Goal: Information Seeking & Learning: Learn about a topic

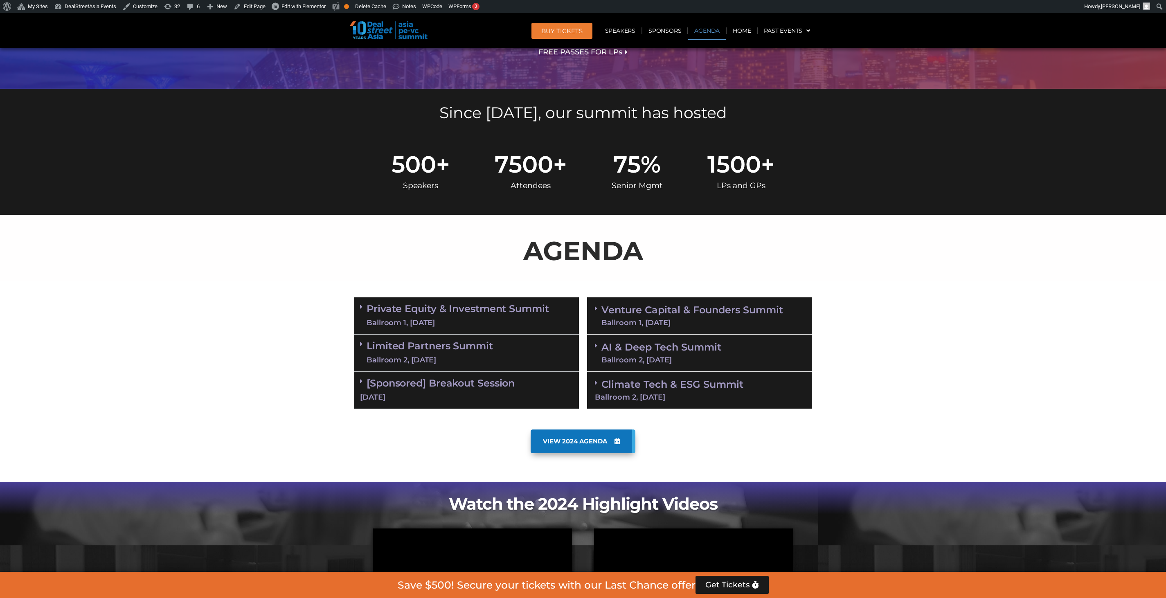
scroll to position [257, 0]
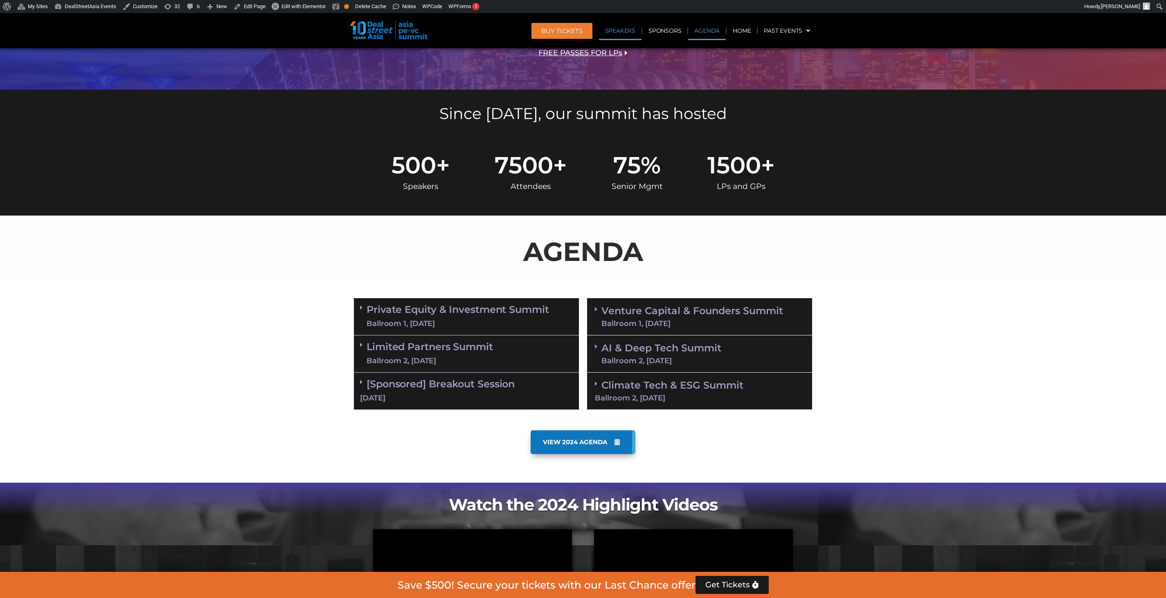
click at [620, 33] on link "Speakers" at bounding box center [620, 30] width 43 height 19
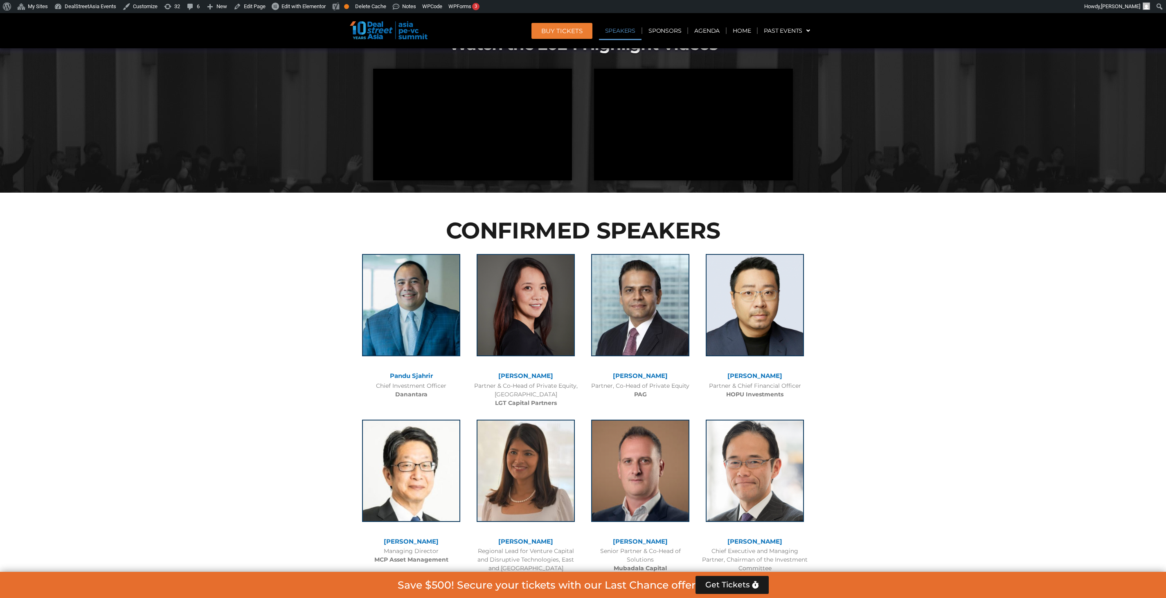
scroll to position [813, 0]
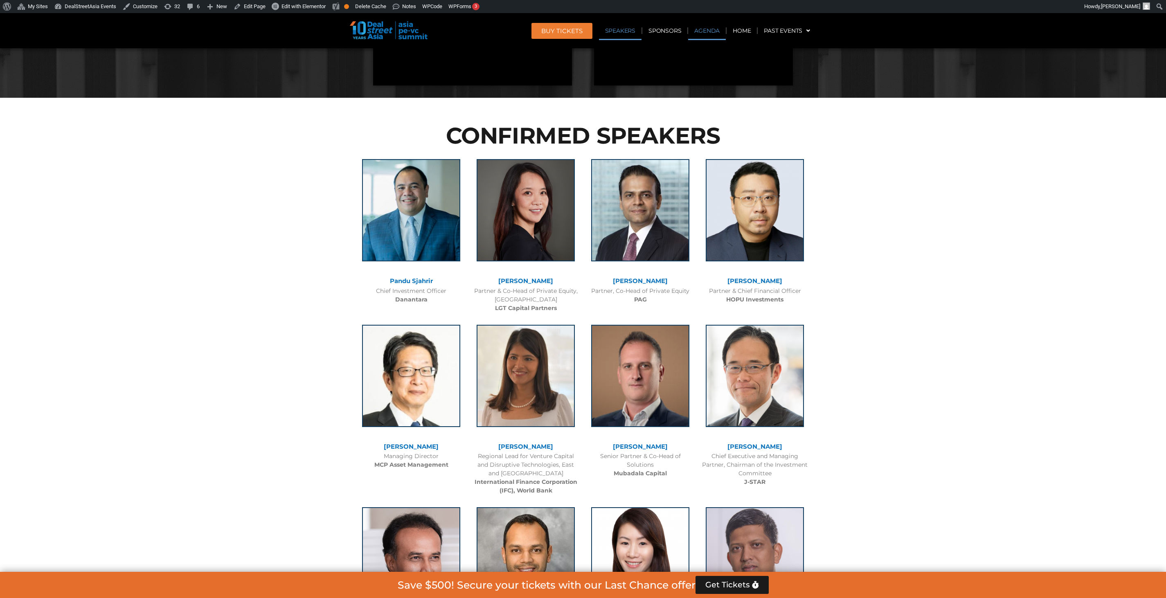
click at [699, 38] on link "Agenda" at bounding box center [707, 30] width 38 height 19
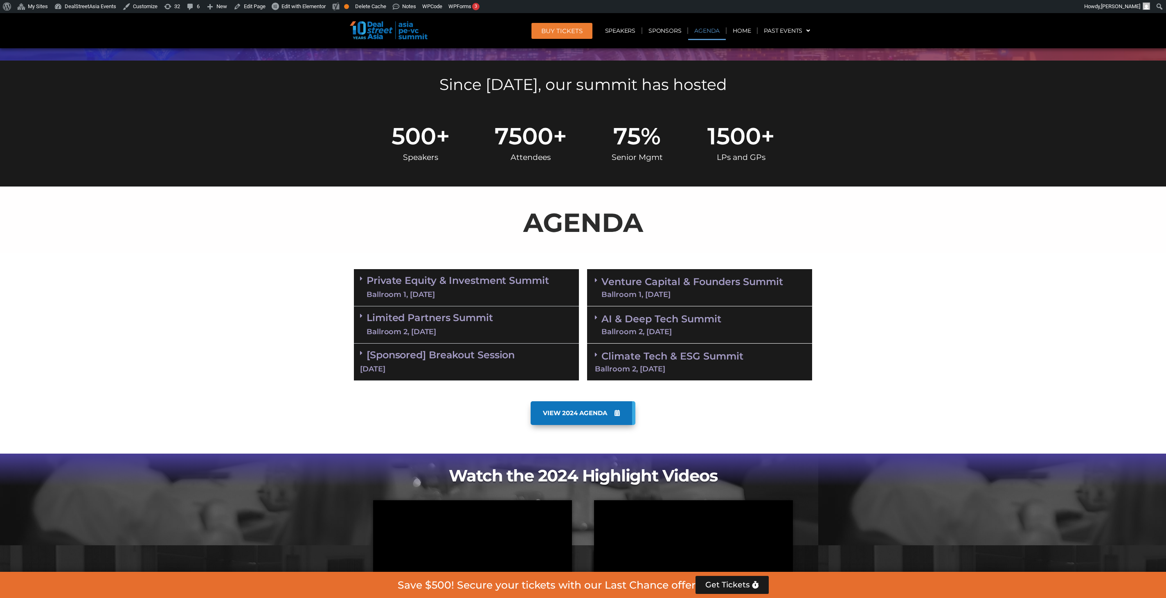
scroll to position [285, 0]
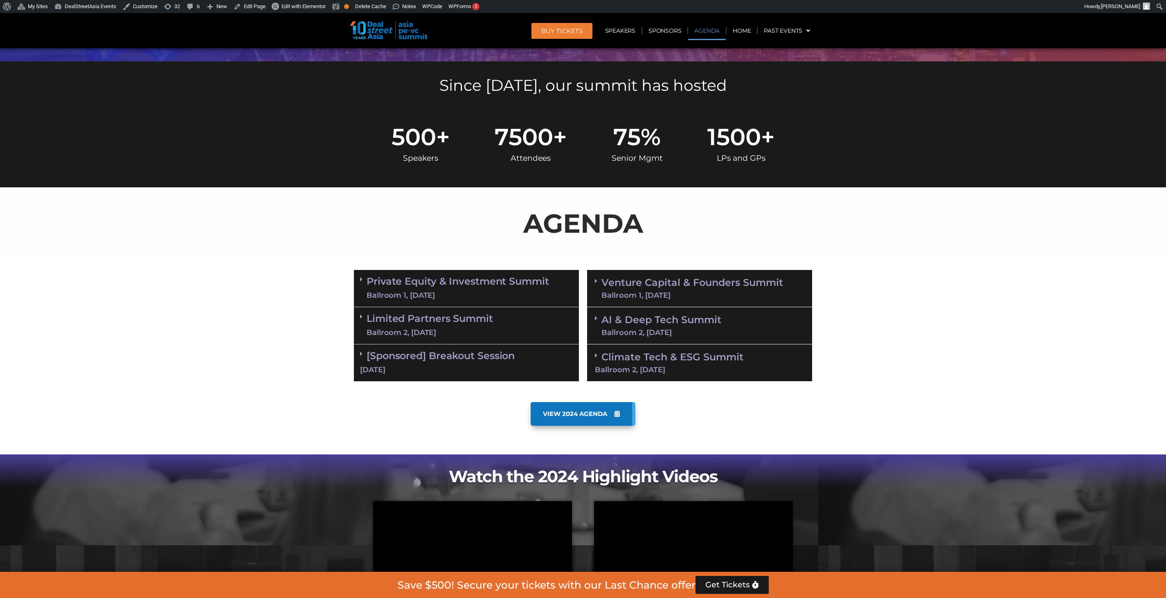
click at [507, 297] on div "Ballroom 1, [DATE]" at bounding box center [458, 296] width 183 height 10
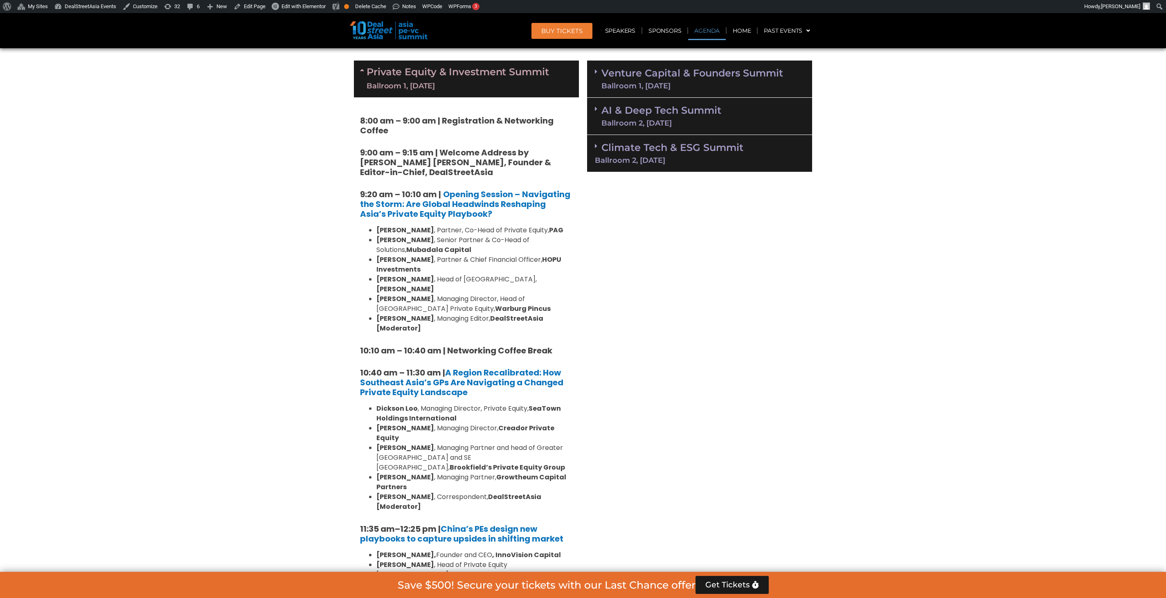
scroll to position [483, 0]
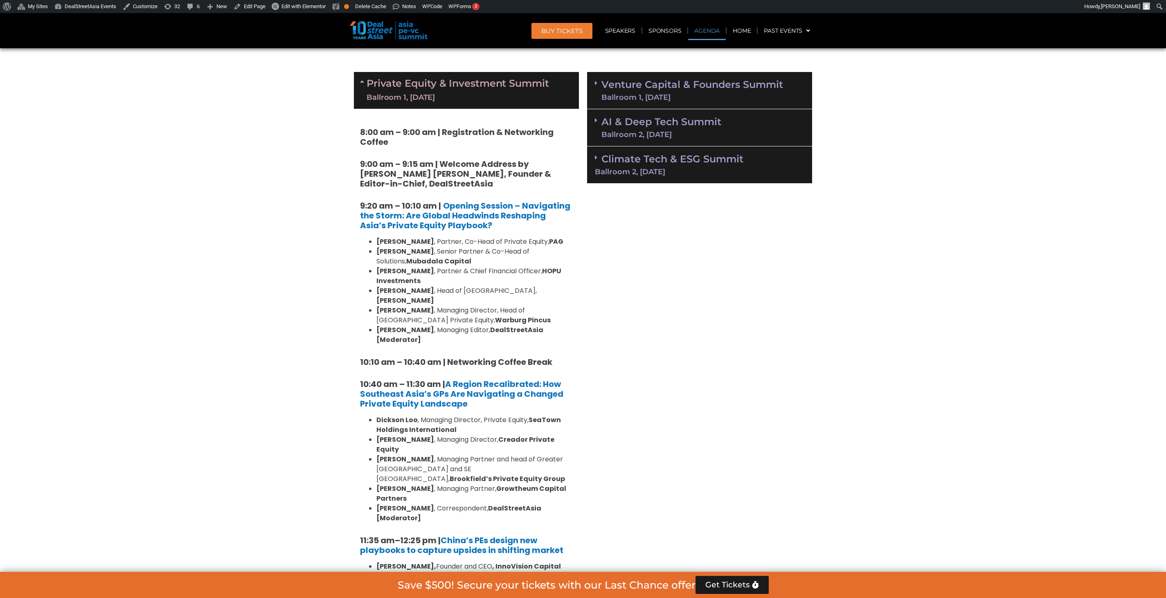
click at [551, 82] on div "Private Equity & Investment Summit Ballroom 1, 10 Sept" at bounding box center [466, 90] width 225 height 37
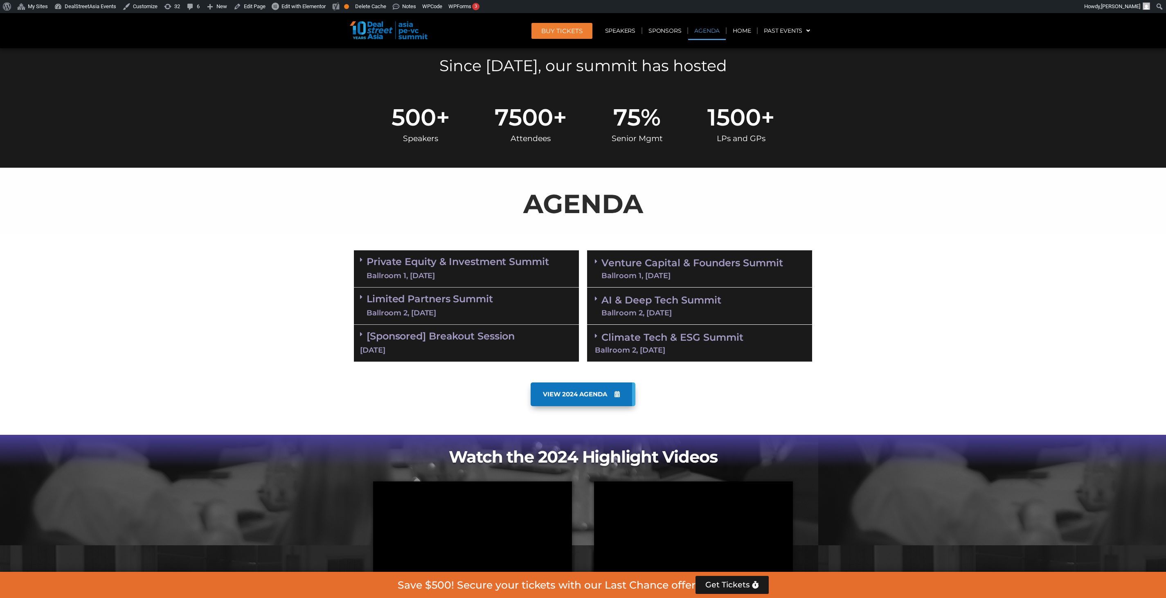
scroll to position [306, 0]
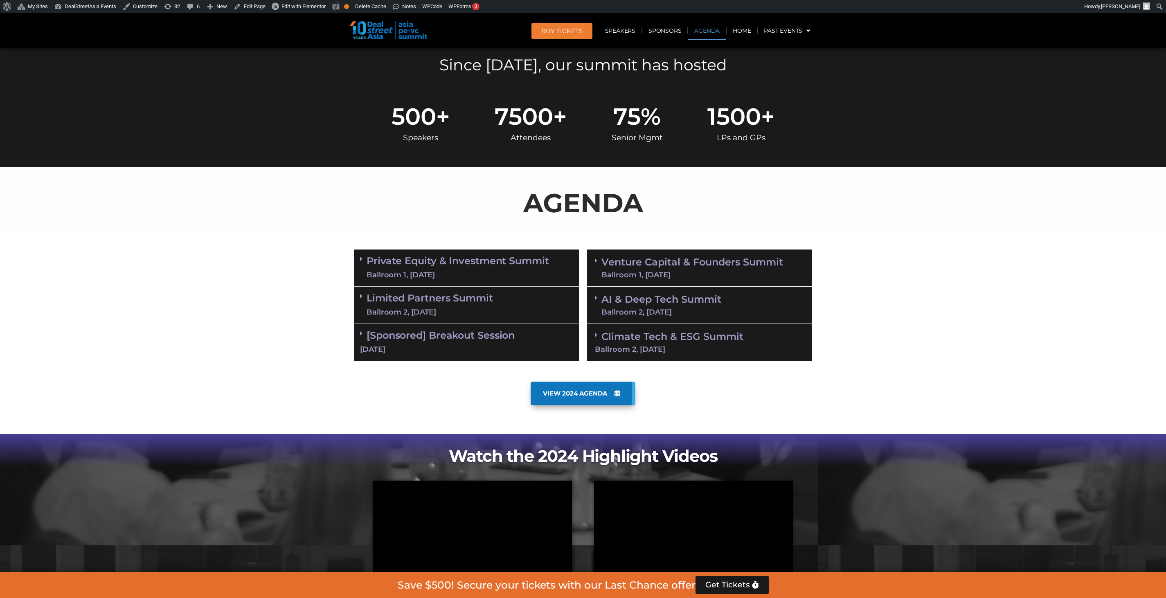
click at [706, 268] on link "Venture Capital & Founders​ Summit Ballroom 1, 11 Sept" at bounding box center [693, 267] width 182 height 21
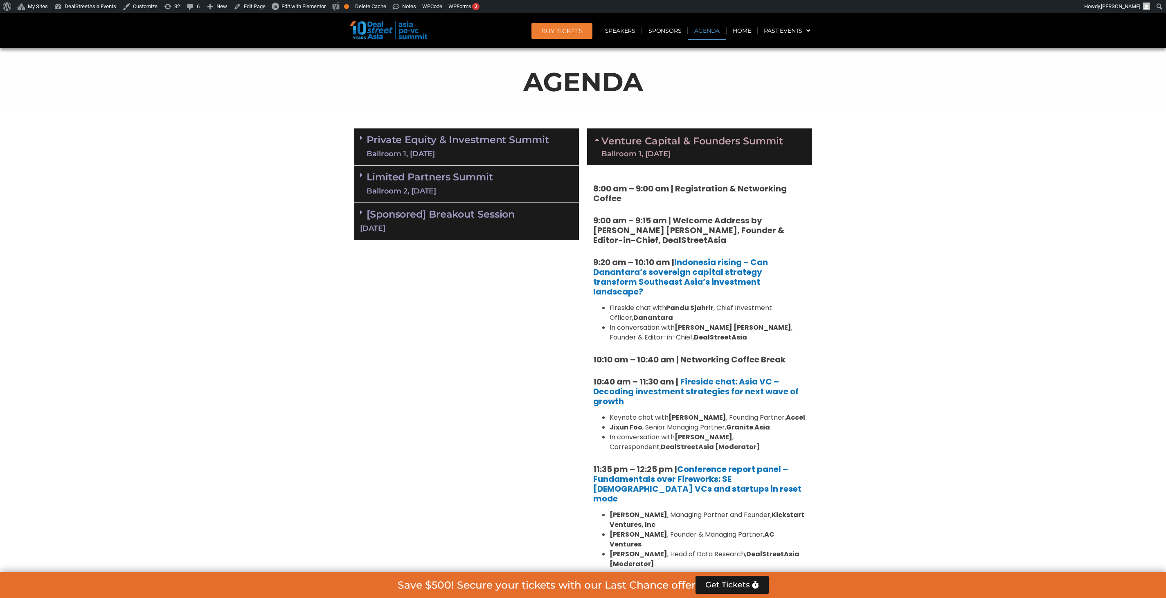
scroll to position [366, 0]
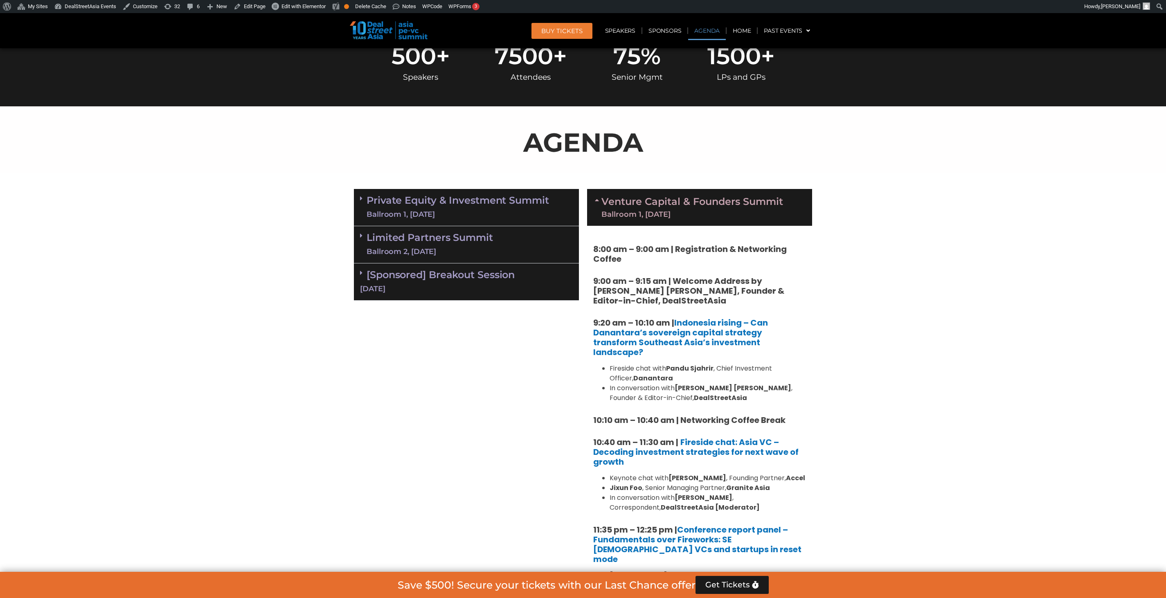
click at [678, 214] on div "Ballroom 1, [DATE]" at bounding box center [693, 214] width 182 height 7
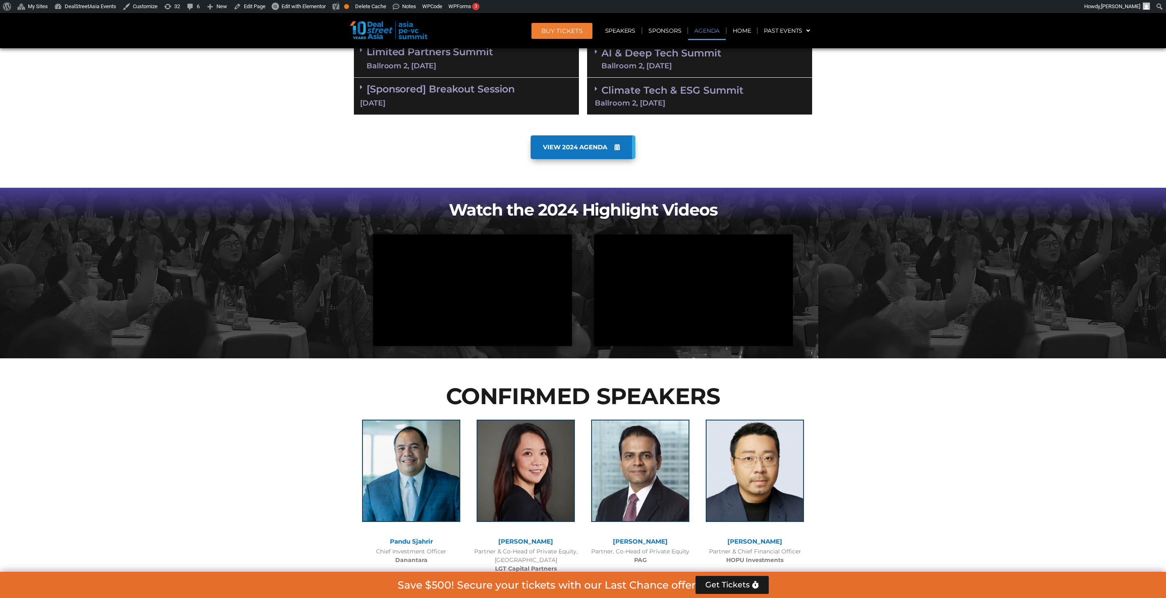
scroll to position [551, 0]
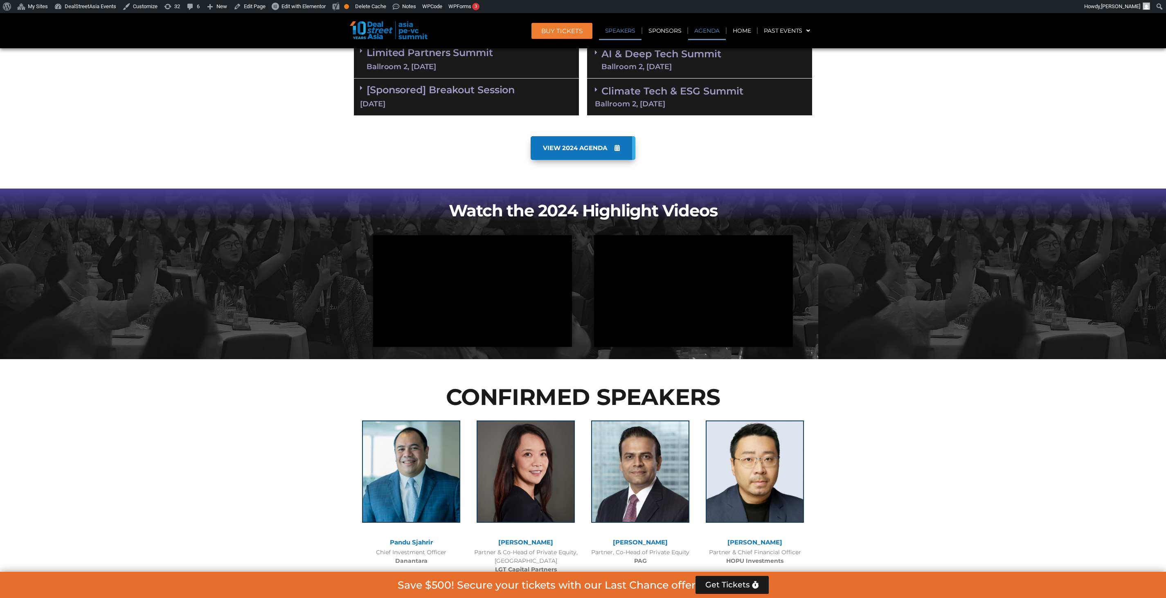
click at [624, 34] on link "Speakers" at bounding box center [620, 30] width 43 height 19
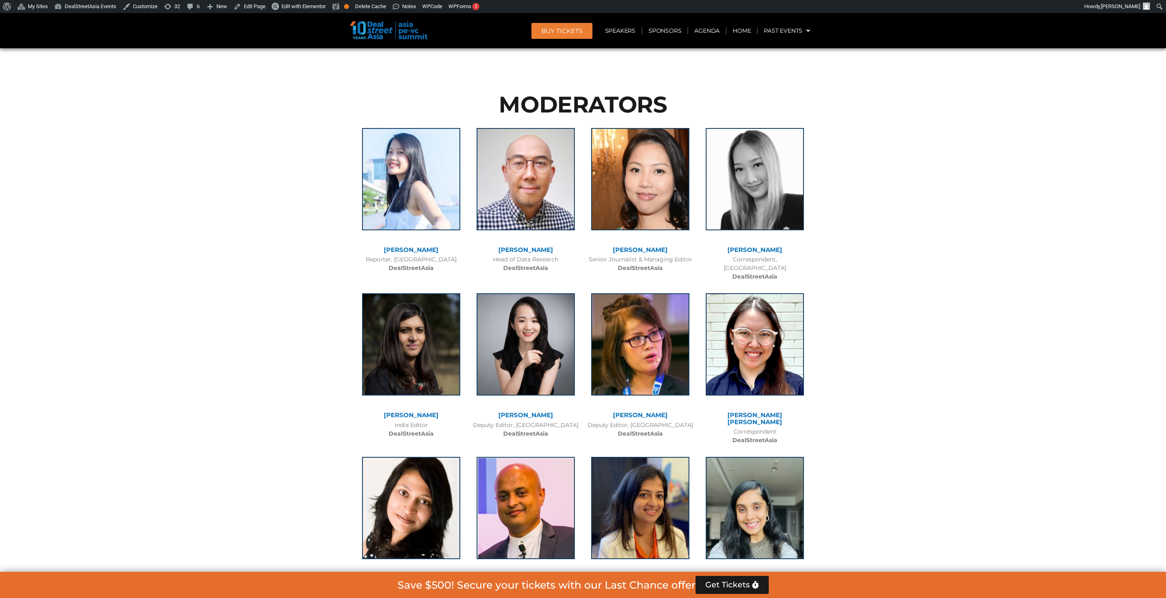
scroll to position [5324, 0]
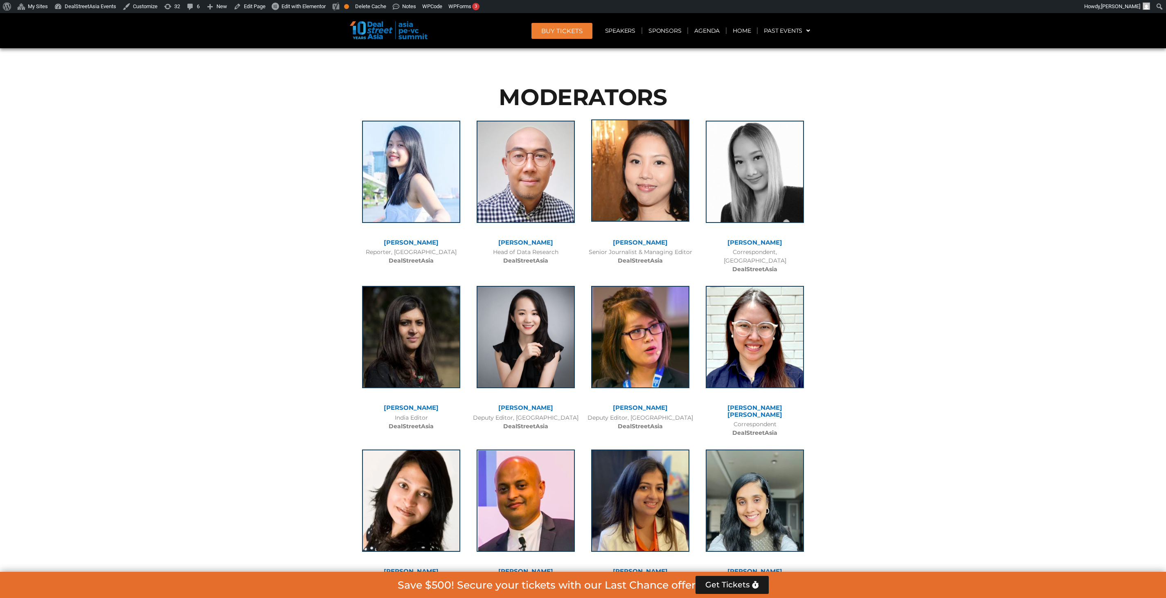
click at [642, 141] on img at bounding box center [640, 170] width 98 height 102
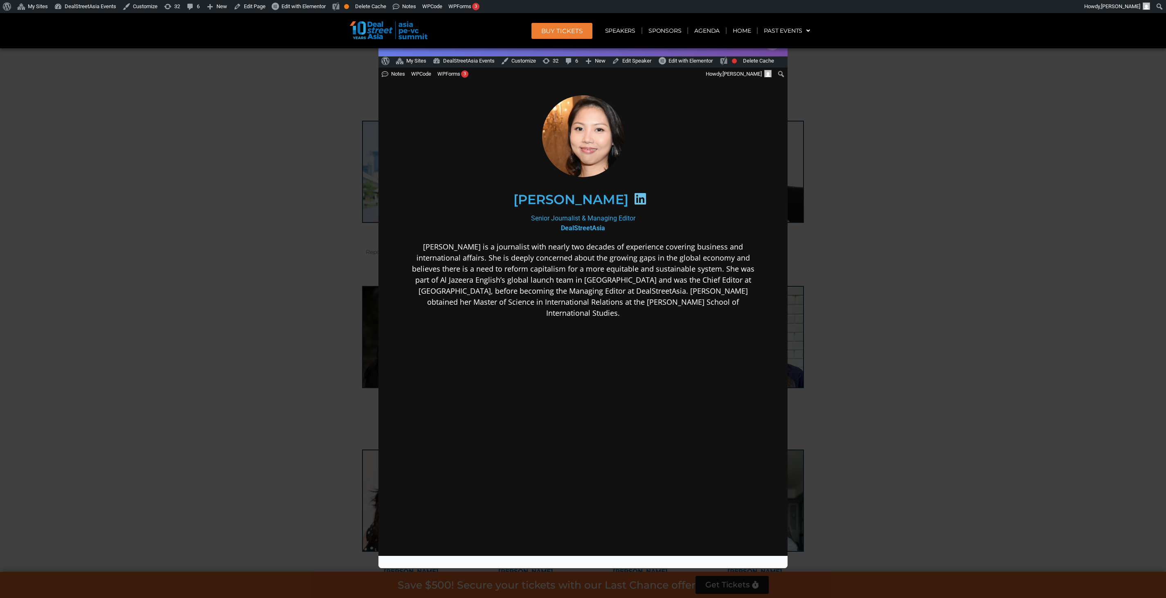
scroll to position [0, 0]
click at [845, 131] on div "Speaker Profile ×" at bounding box center [583, 299] width 1166 height 598
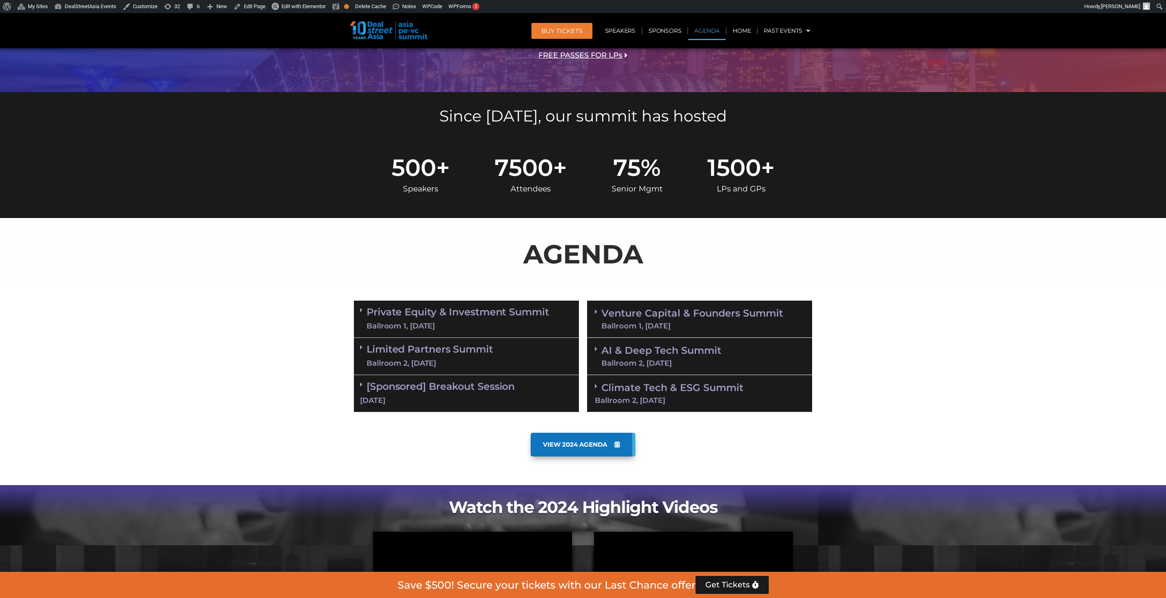
scroll to position [254, 0]
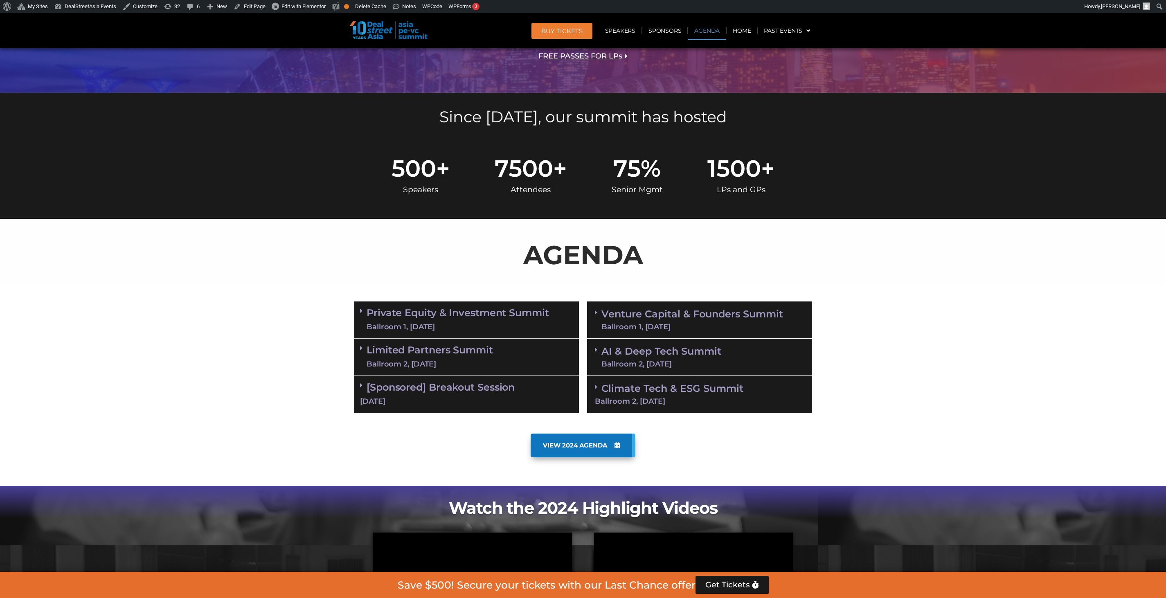
click at [704, 310] on link "Venture Capital & Founders​ Summit Ballroom 1, 11 Sept" at bounding box center [693, 319] width 182 height 21
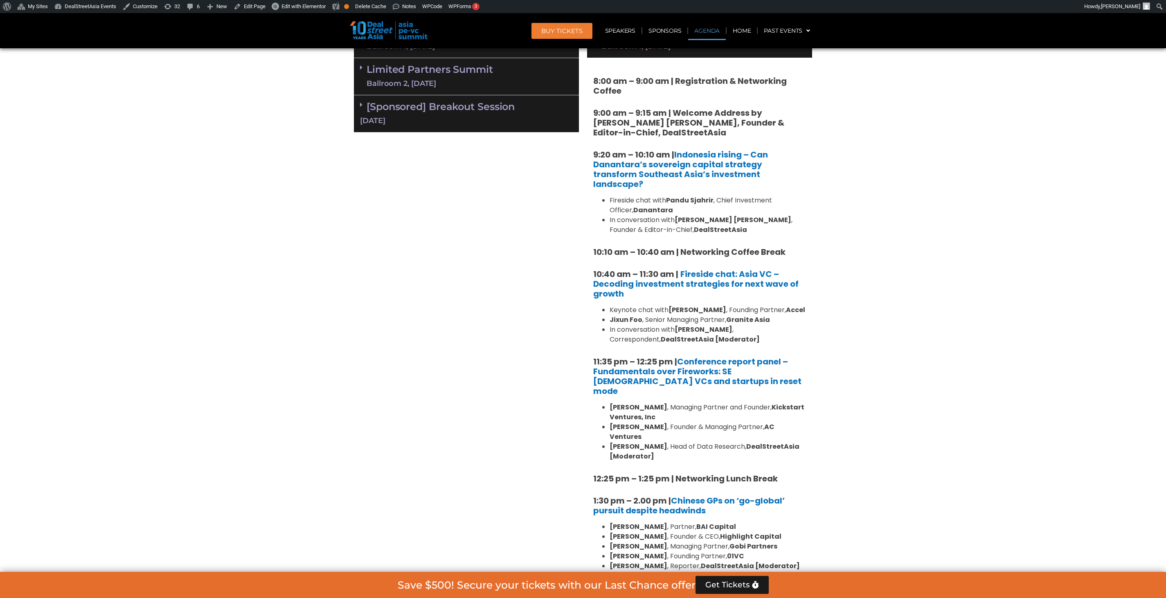
scroll to position [241, 0]
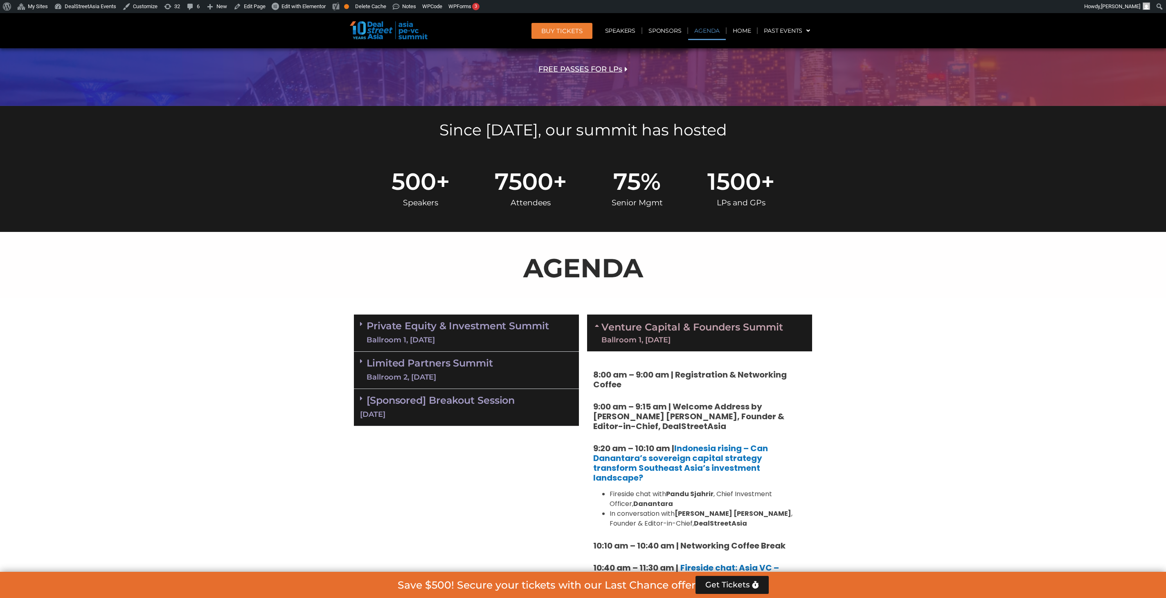
click at [653, 327] on link "Venture Capital & Founders​ Summit Ballroom 1, 11 Sept" at bounding box center [693, 332] width 182 height 21
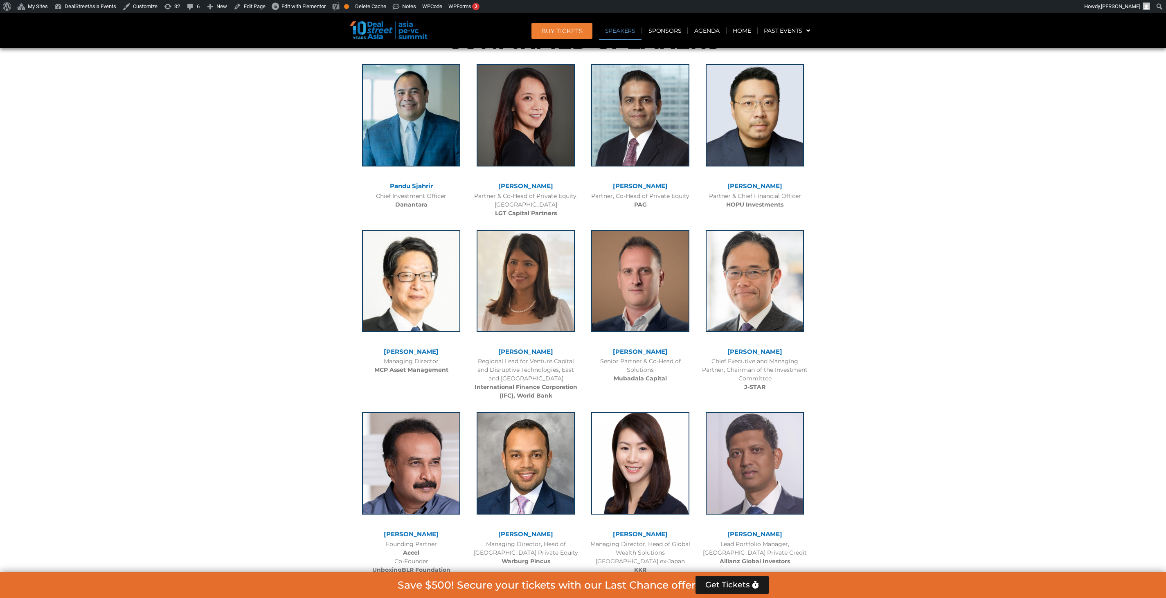
scroll to position [908, 0]
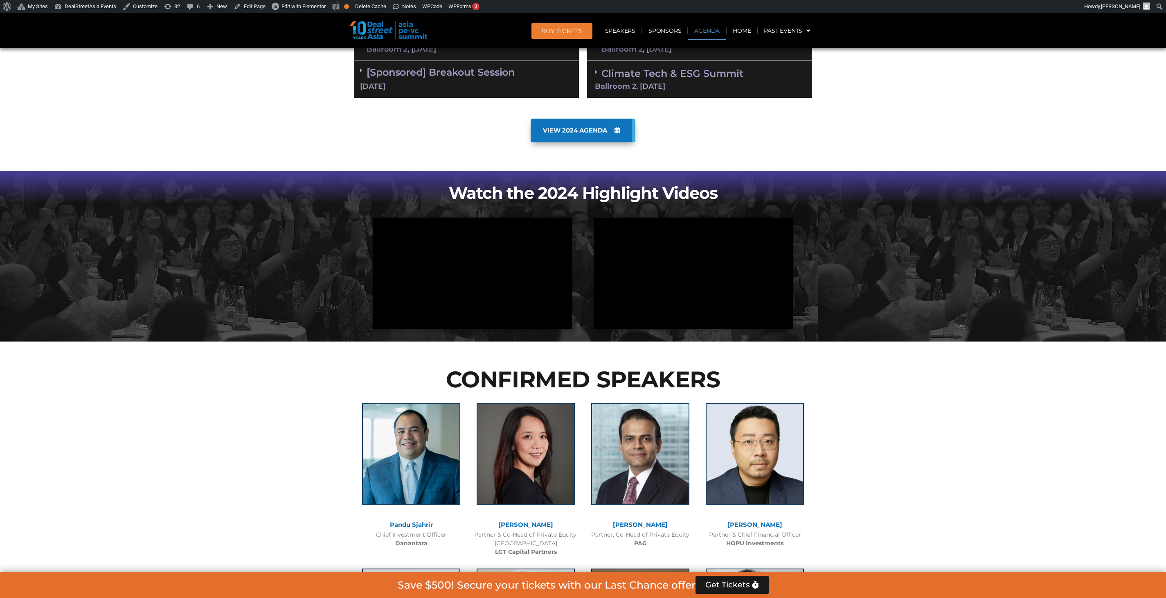
click at [696, 25] on link "Agenda" at bounding box center [707, 30] width 38 height 19
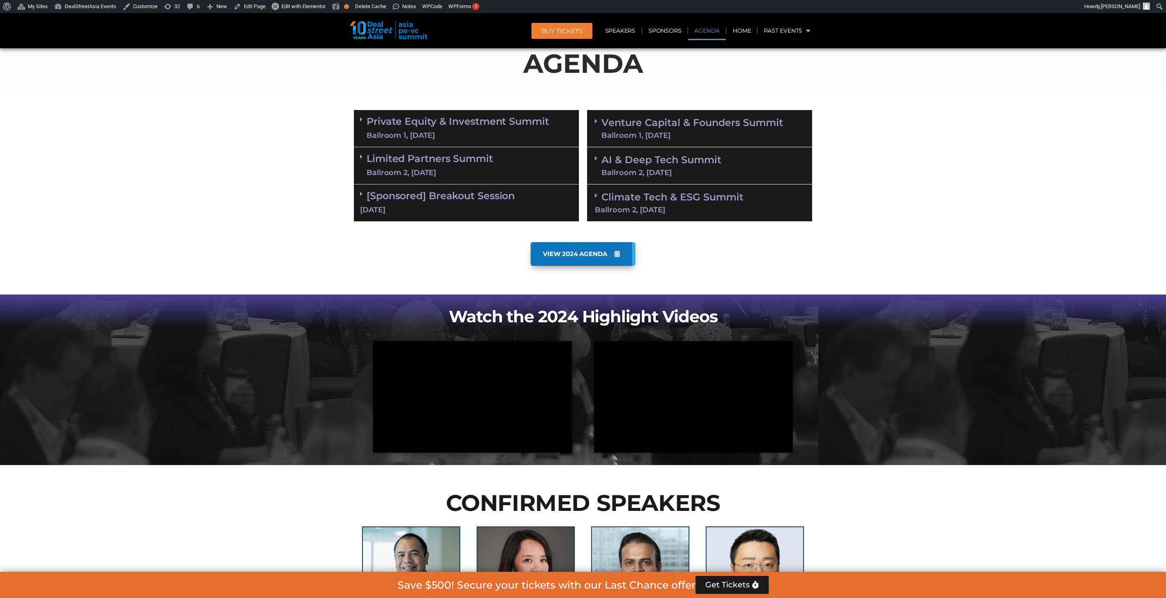
scroll to position [428, 0]
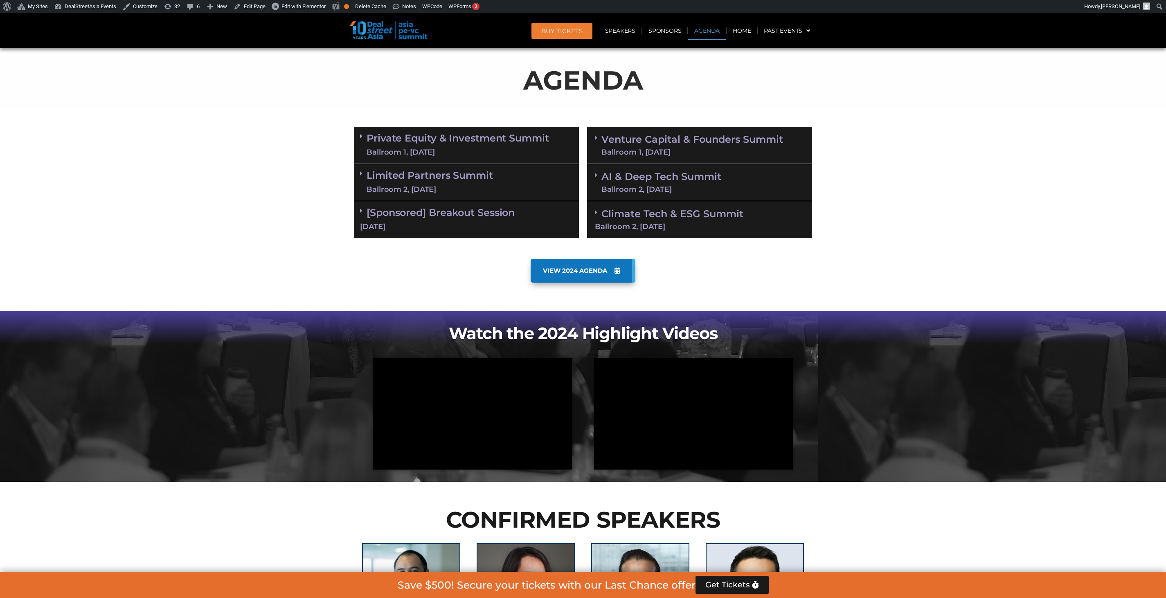
click at [533, 147] on div "Ballroom 1, [DATE]" at bounding box center [458, 152] width 183 height 10
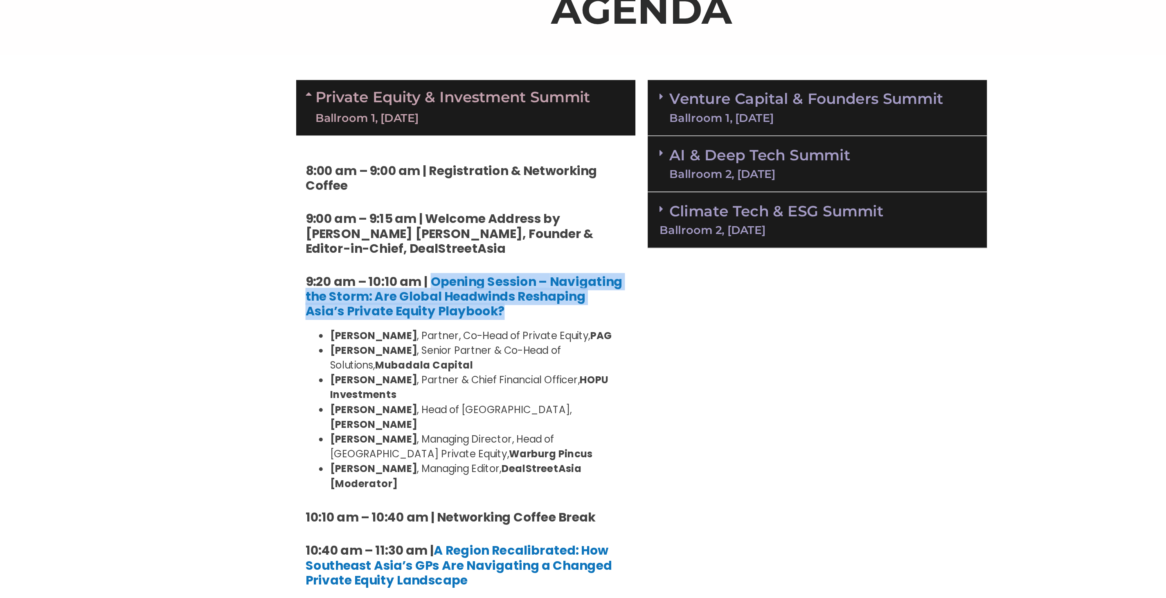
drag, startPoint x: 473, startPoint y: 280, endPoint x: 443, endPoint y: 260, distance: 35.6
click at [443, 260] on h5 "9:20 am – 10:10 am | Opening Session – Navigating the Storm: Are Global Headwin…" at bounding box center [466, 270] width 213 height 29
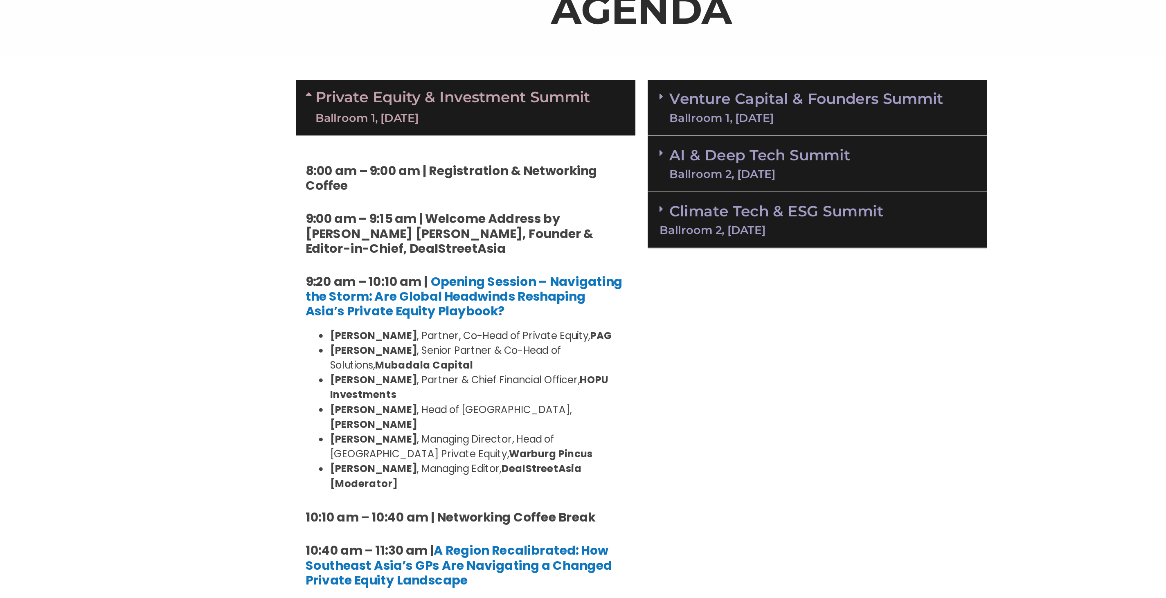
click at [565, 269] on strong "Navigating the Storm: Are Global Headwinds Reshaping Asia’s Private Equity Play…" at bounding box center [465, 270] width 210 height 31
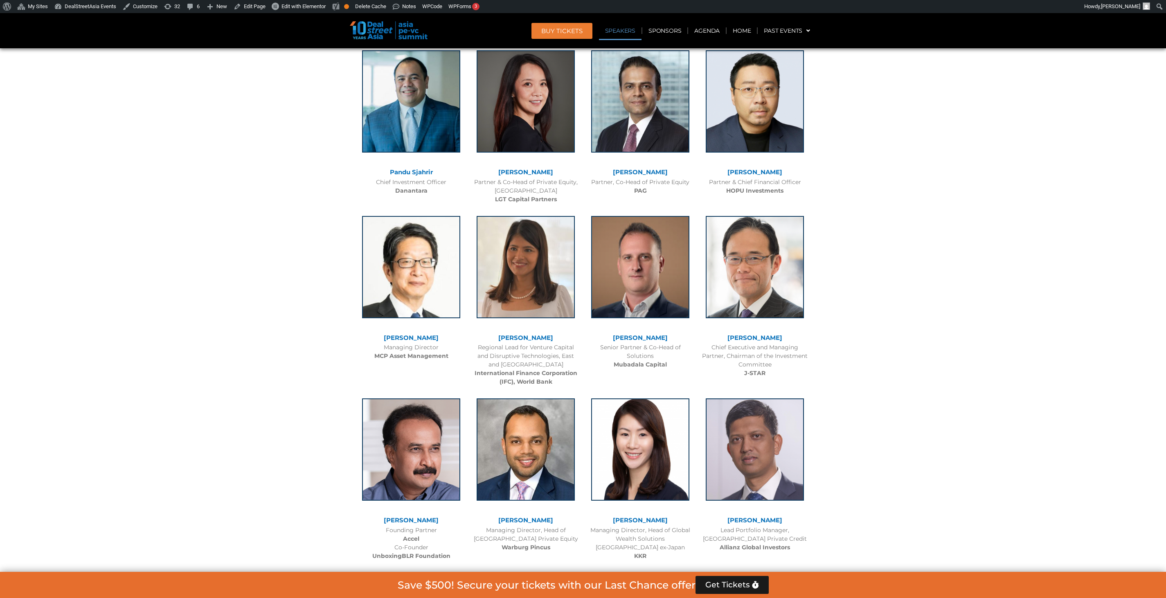
scroll to position [908, 0]
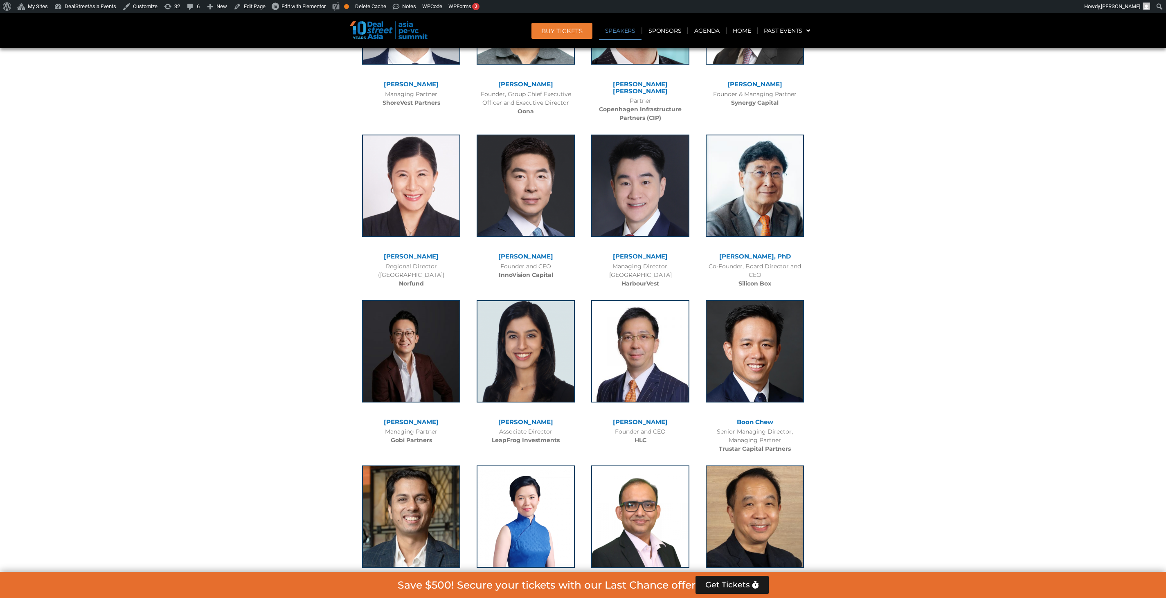
scroll to position [4041, 0]
